Goal: Task Accomplishment & Management: Use online tool/utility

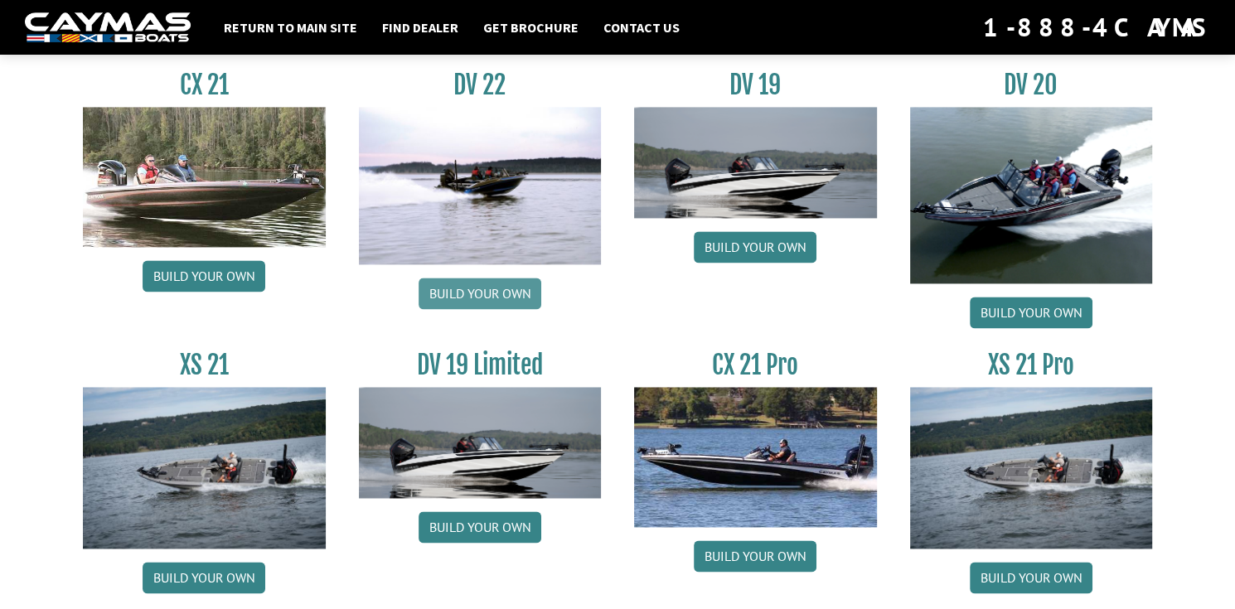
scroll to position [1937, 0]
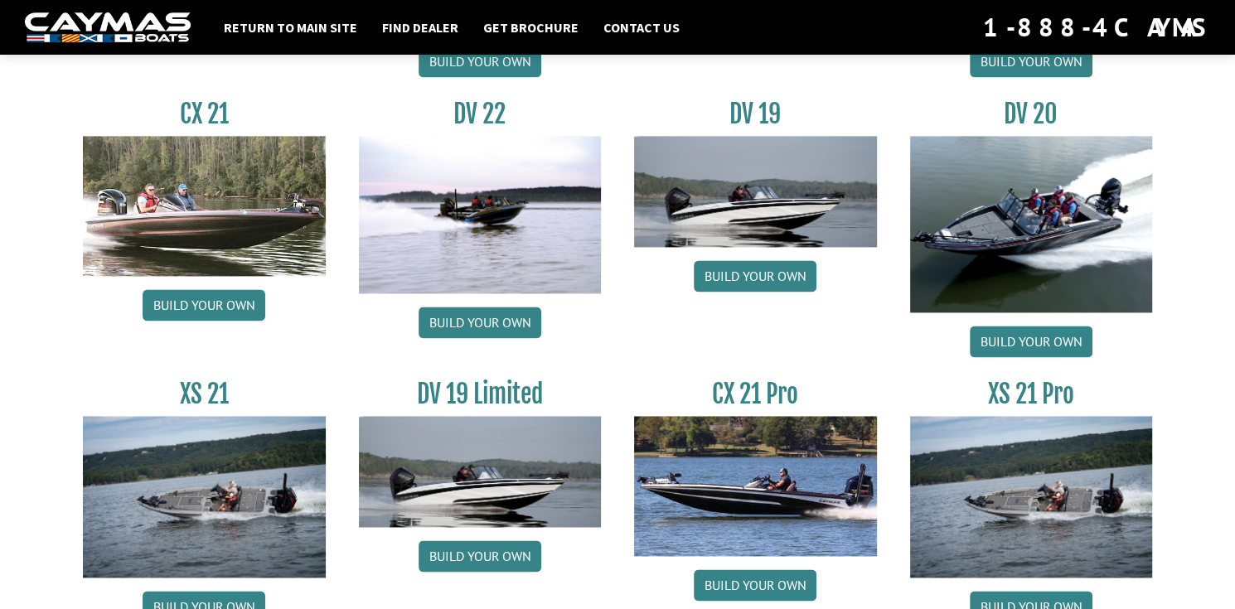
click at [487, 215] on img at bounding box center [480, 214] width 243 height 157
click at [480, 307] on link "Build your own" at bounding box center [479, 322] width 123 height 31
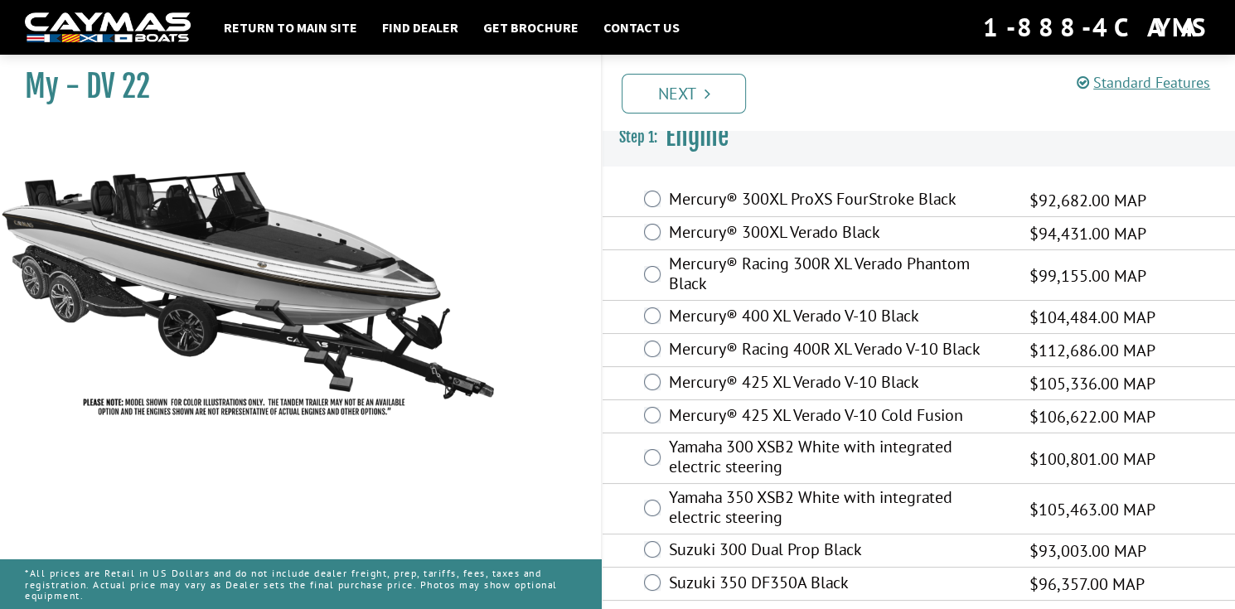
scroll to position [20, 0]
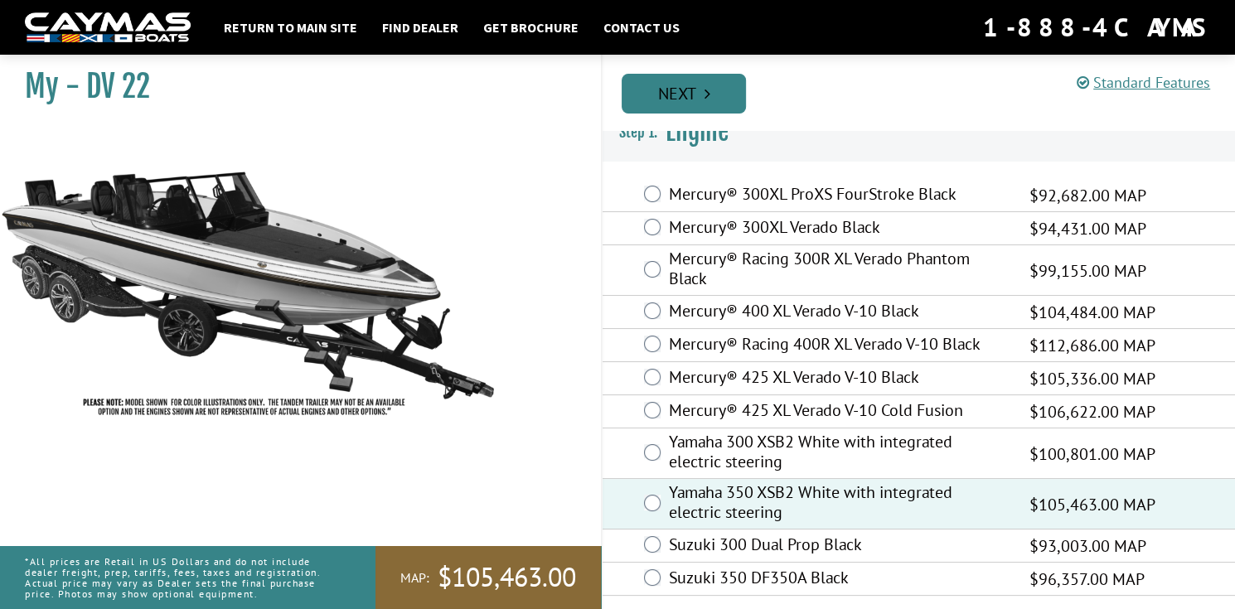
click at [680, 89] on link "Next" at bounding box center [683, 94] width 124 height 40
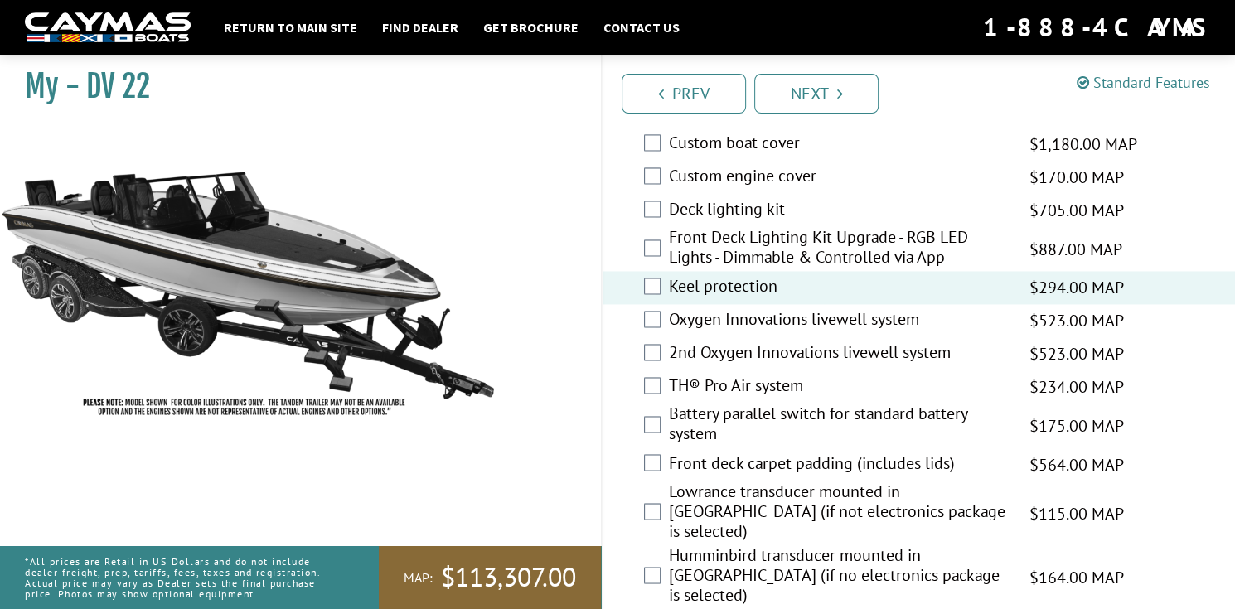
scroll to position [1989, 0]
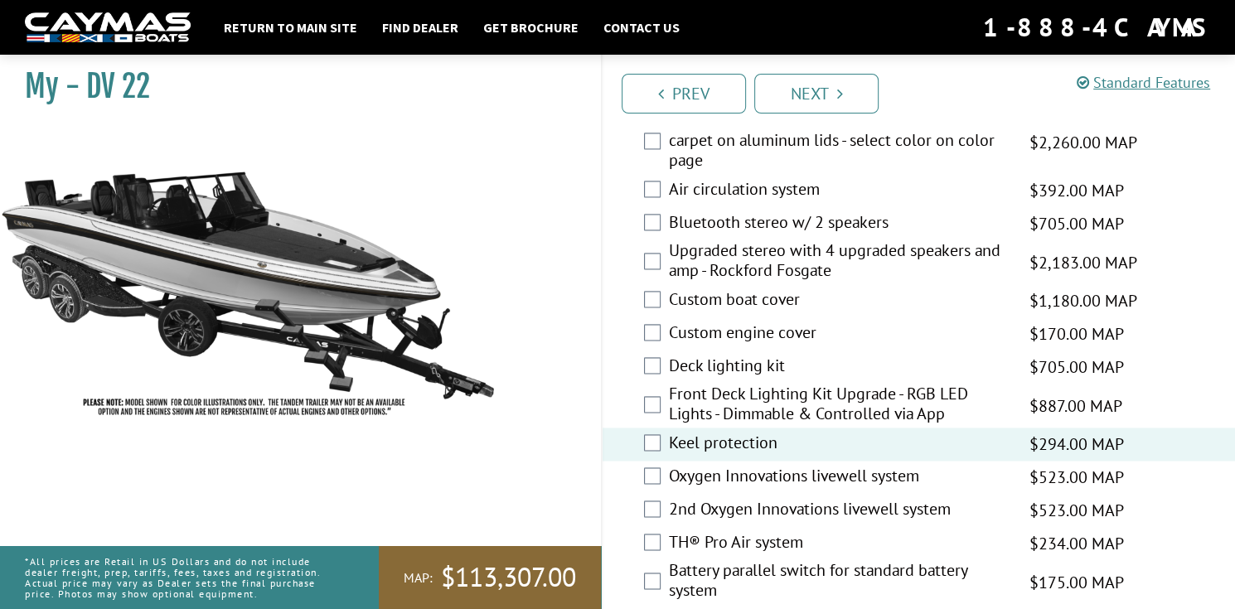
click at [642, 303] on div "Custom boat cover $1,180.00 MAP $1,393.00 MSRP" at bounding box center [918, 300] width 632 height 33
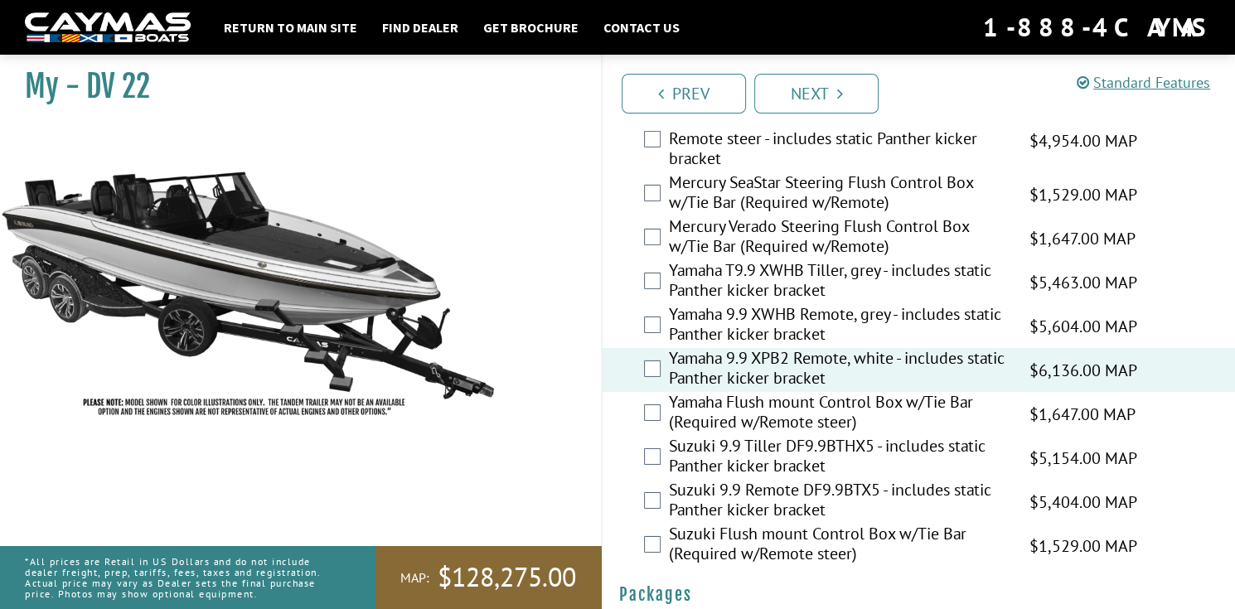
scroll to position [4506, 0]
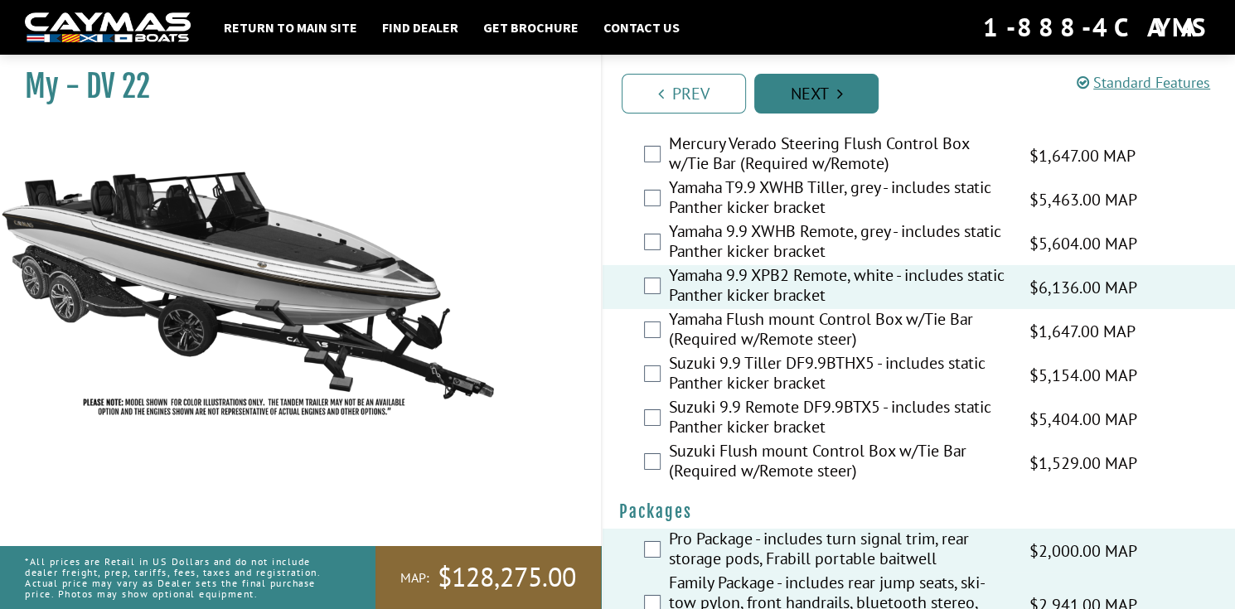
click at [818, 90] on link "Next" at bounding box center [816, 94] width 124 height 40
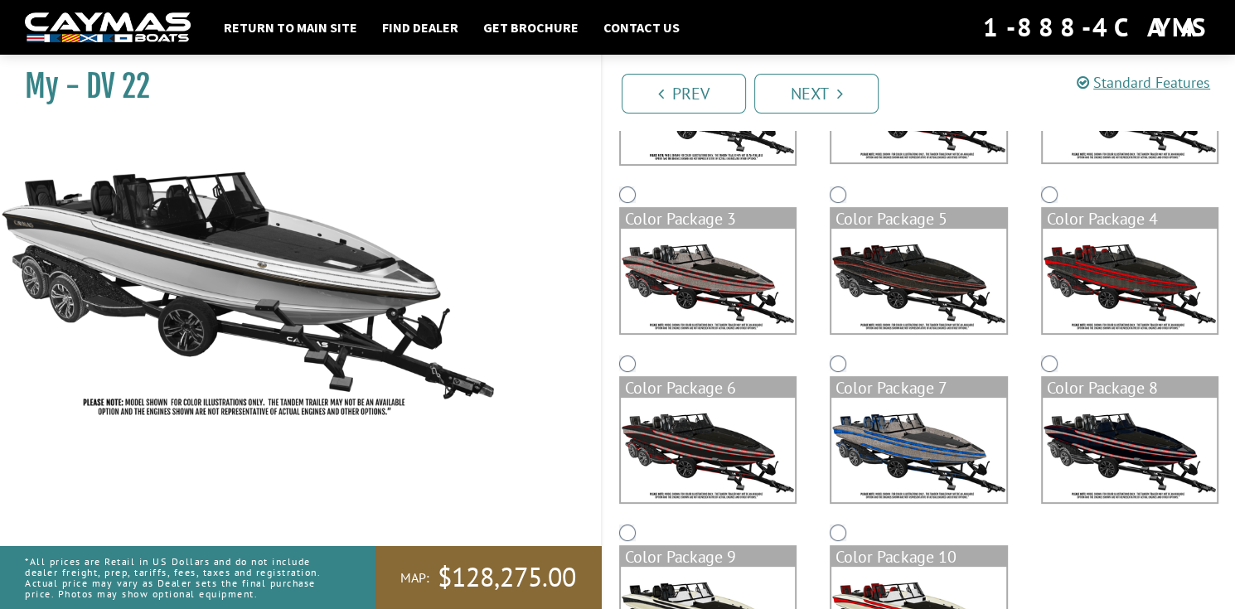
scroll to position [331, 0]
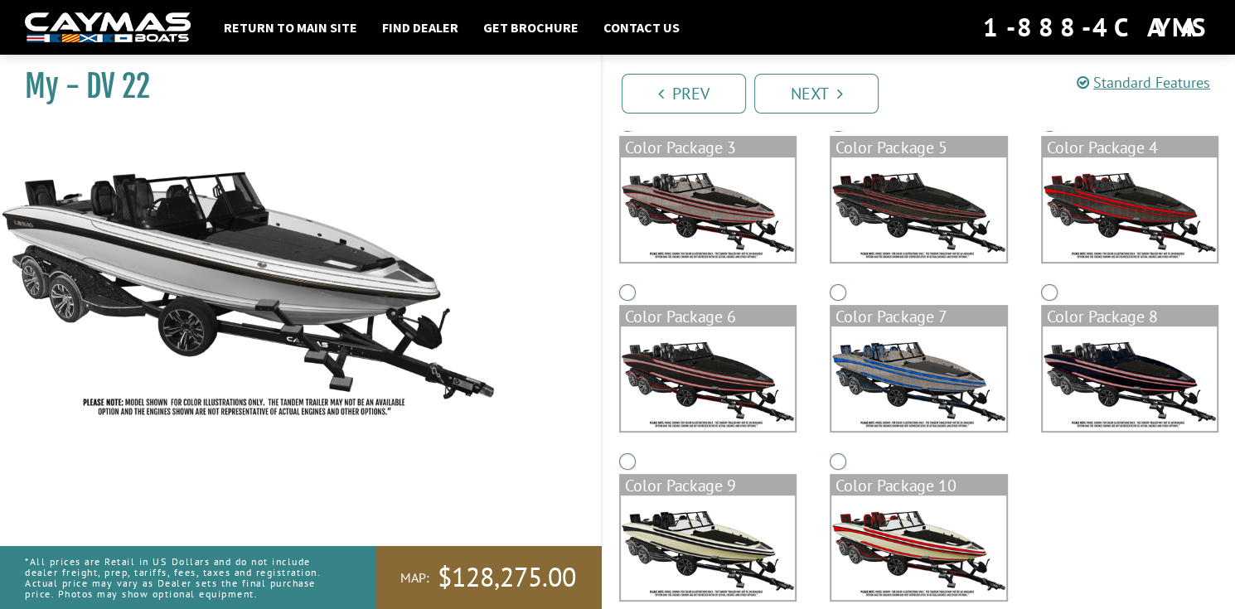
click at [727, 553] on img at bounding box center [708, 547] width 174 height 104
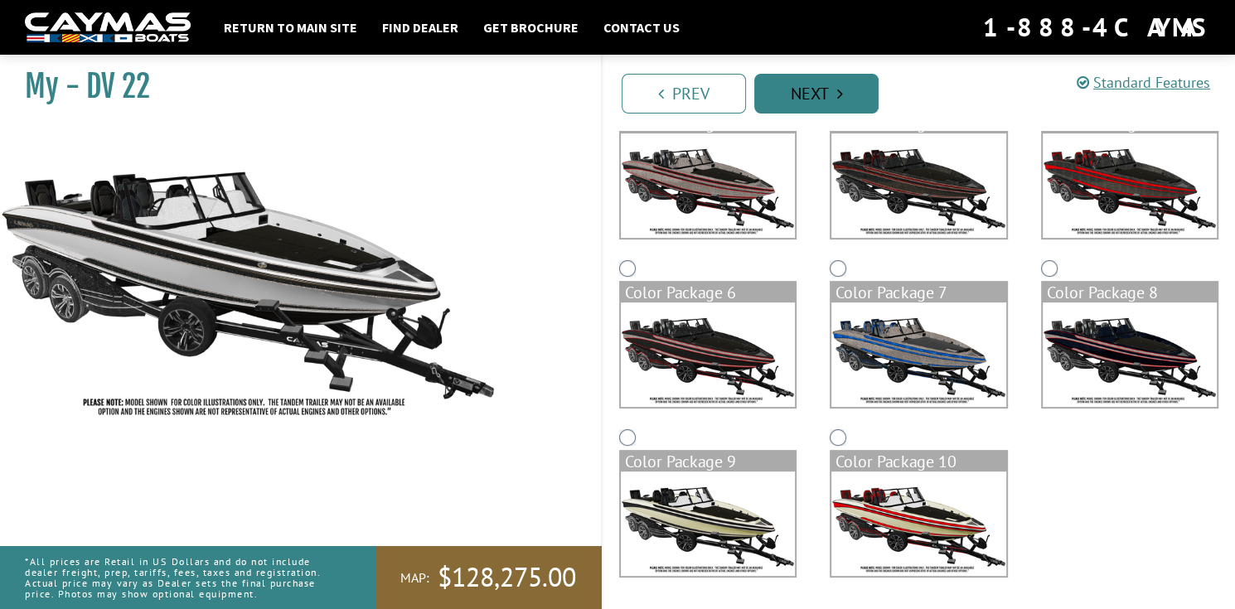
click at [802, 103] on link "Next" at bounding box center [816, 94] width 124 height 40
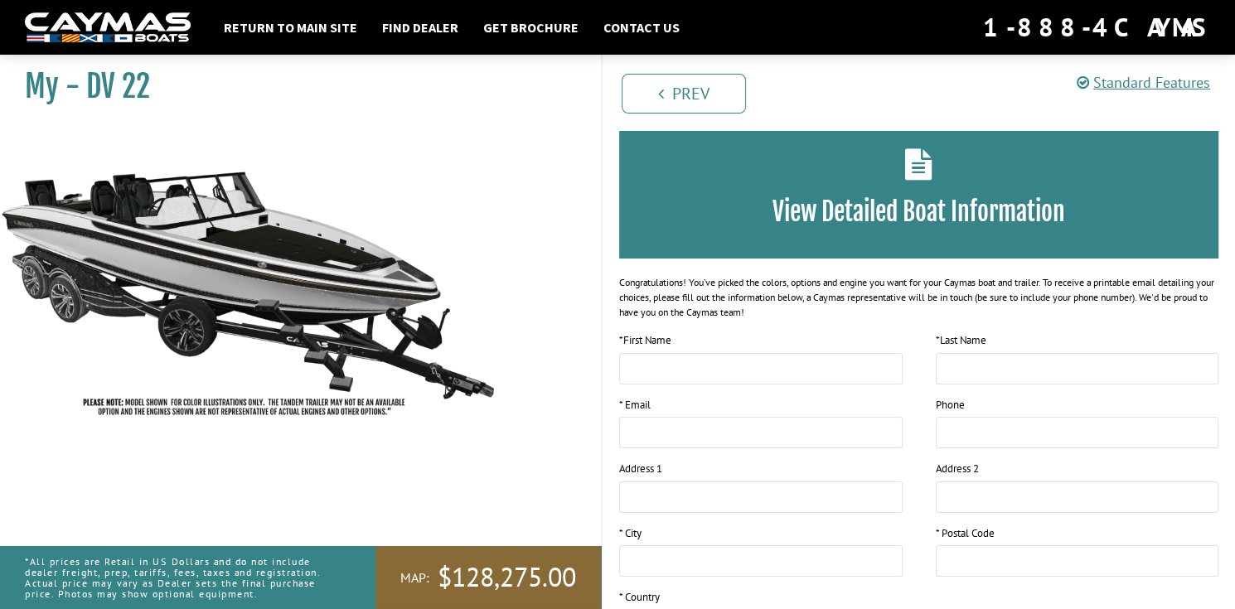
scroll to position [0, 0]
